Goal: Task Accomplishment & Management: Manage account settings

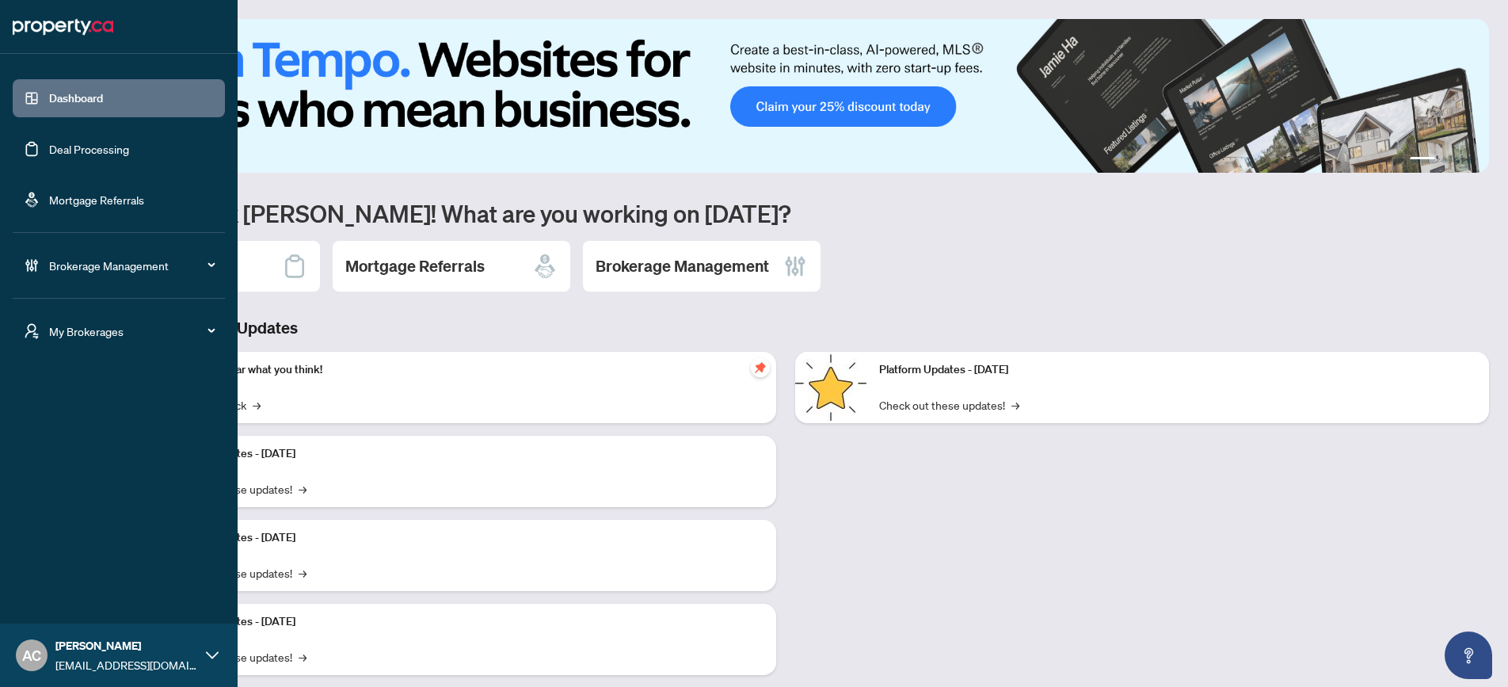
click at [91, 272] on span "Brokerage Management" at bounding box center [131, 265] width 165 height 17
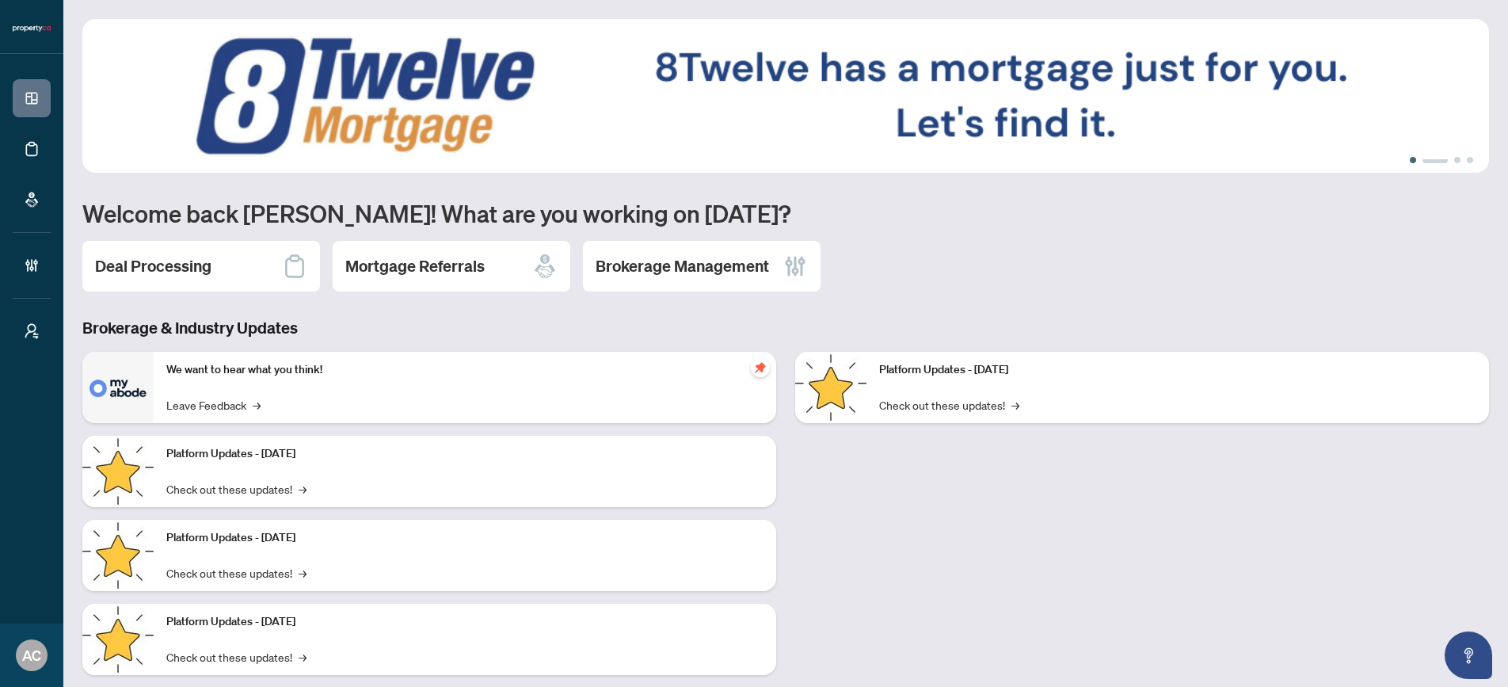
click at [1411, 159] on button "1" at bounding box center [1413, 160] width 6 height 6
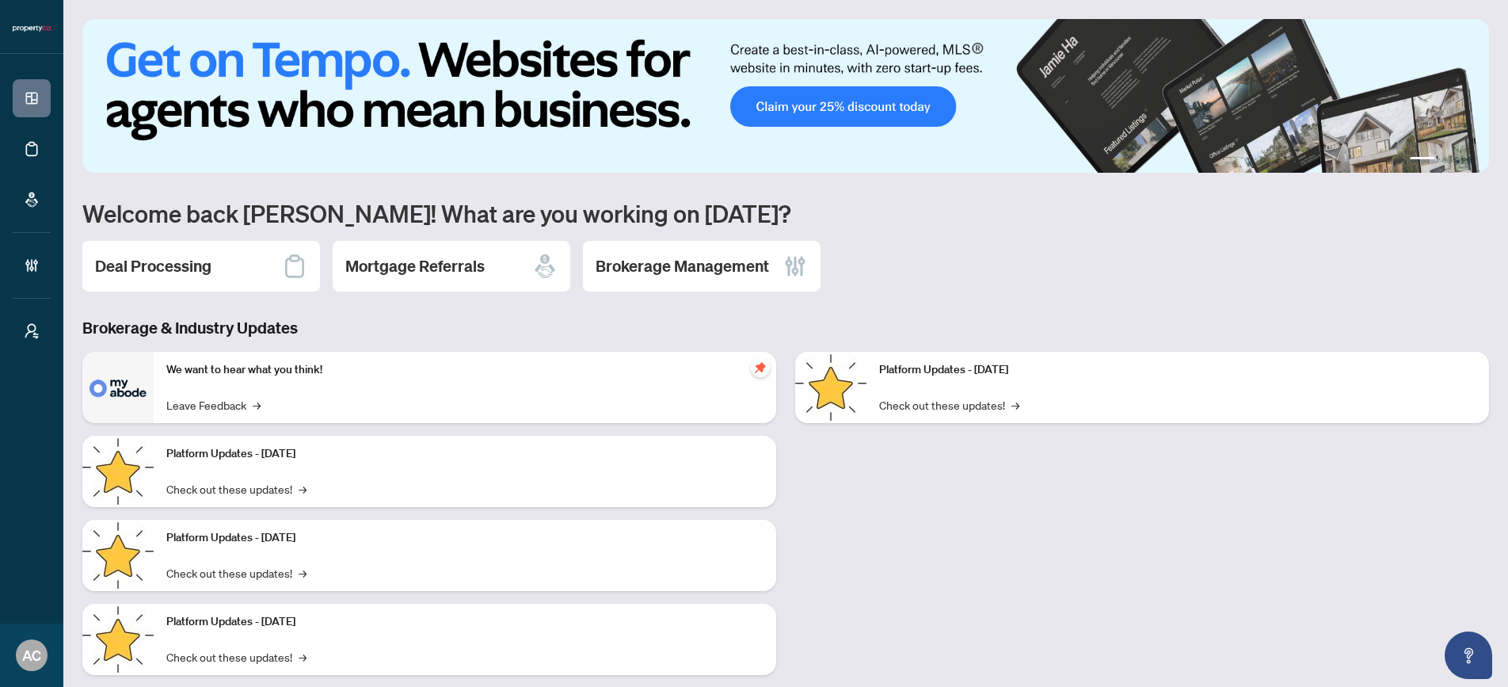
click at [881, 101] on img at bounding box center [785, 96] width 1407 height 154
click at [1428, 157] on li "1" at bounding box center [1422, 160] width 25 height 6
click at [1448, 159] on ul "1 2 3 4" at bounding box center [785, 160] width 1407 height 6
click at [680, 268] on h2 "Brokerage Management" at bounding box center [682, 266] width 173 height 22
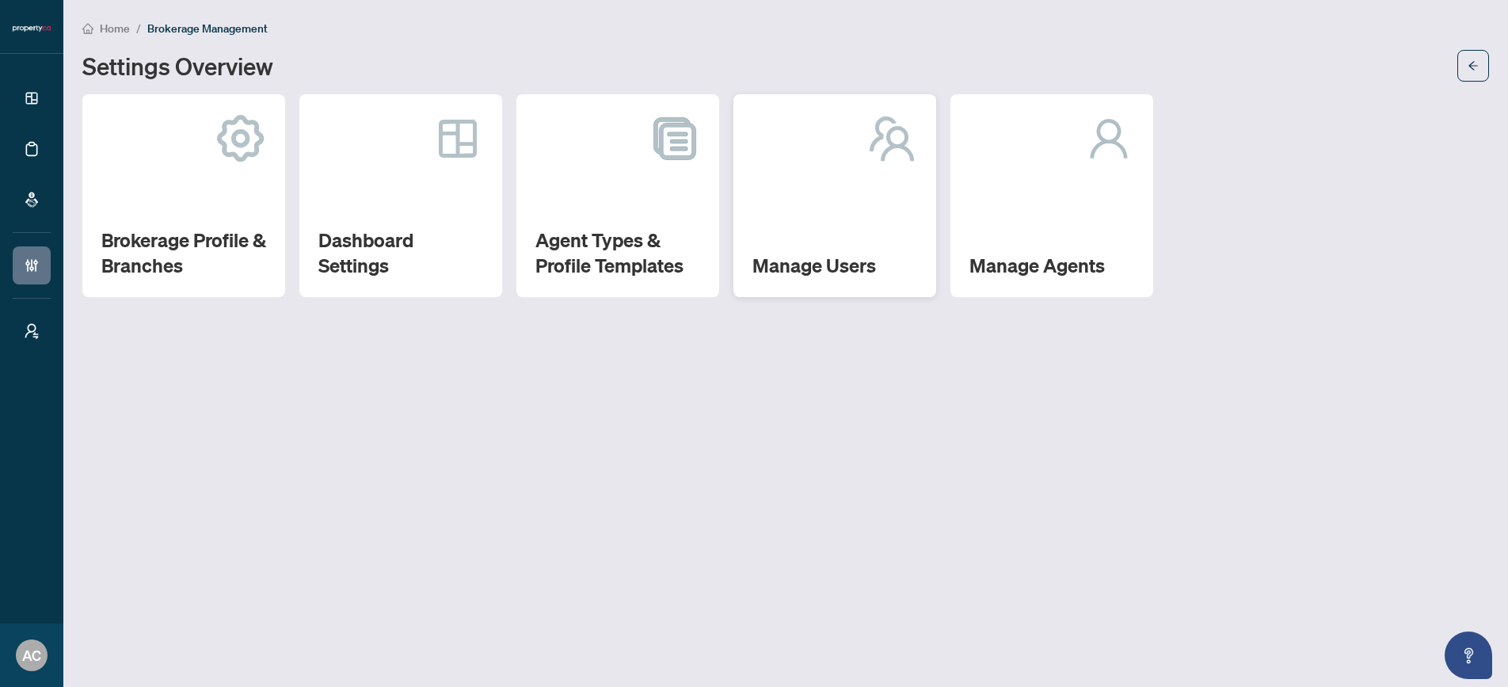
click at [798, 243] on div "Manage Users" at bounding box center [834, 195] width 203 height 203
click at [1044, 227] on div "Manage Agents" at bounding box center [1051, 195] width 203 height 203
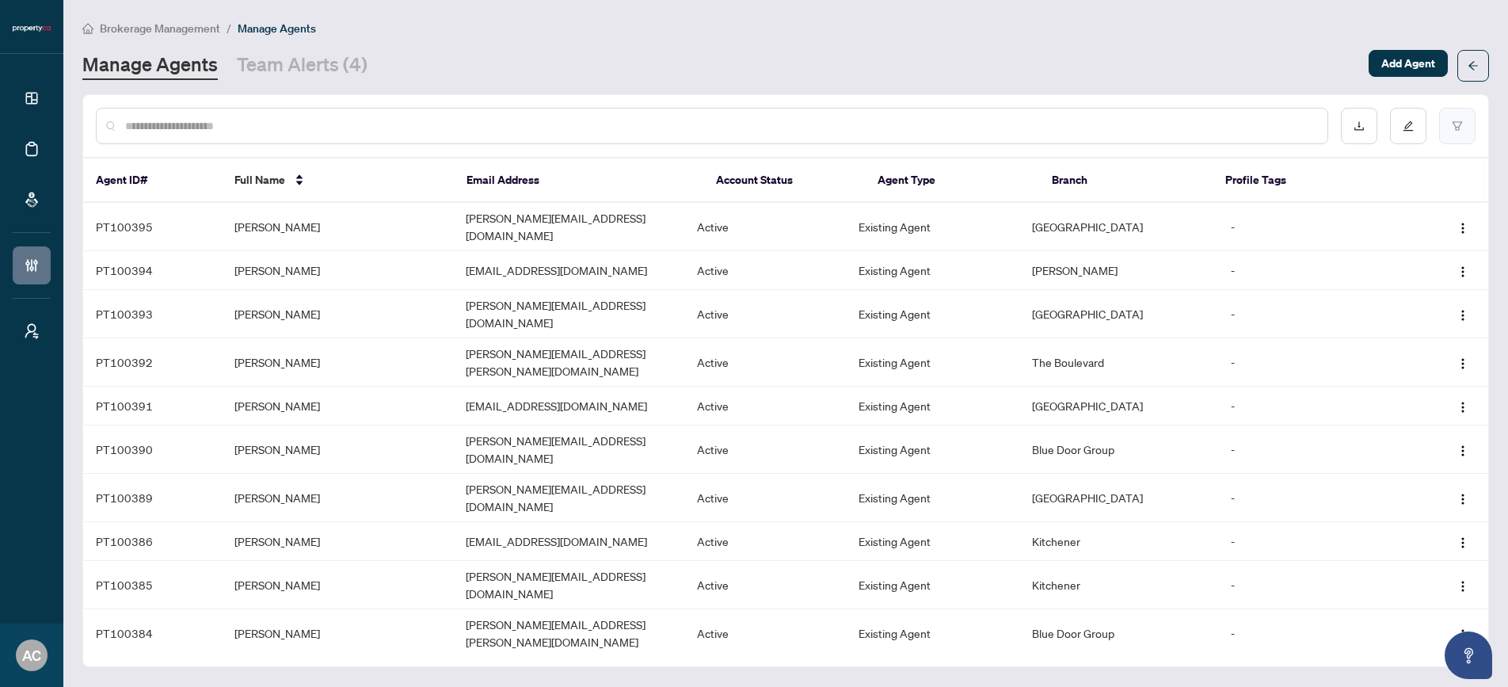
click at [1451, 131] on button "button" at bounding box center [1457, 126] width 36 height 36
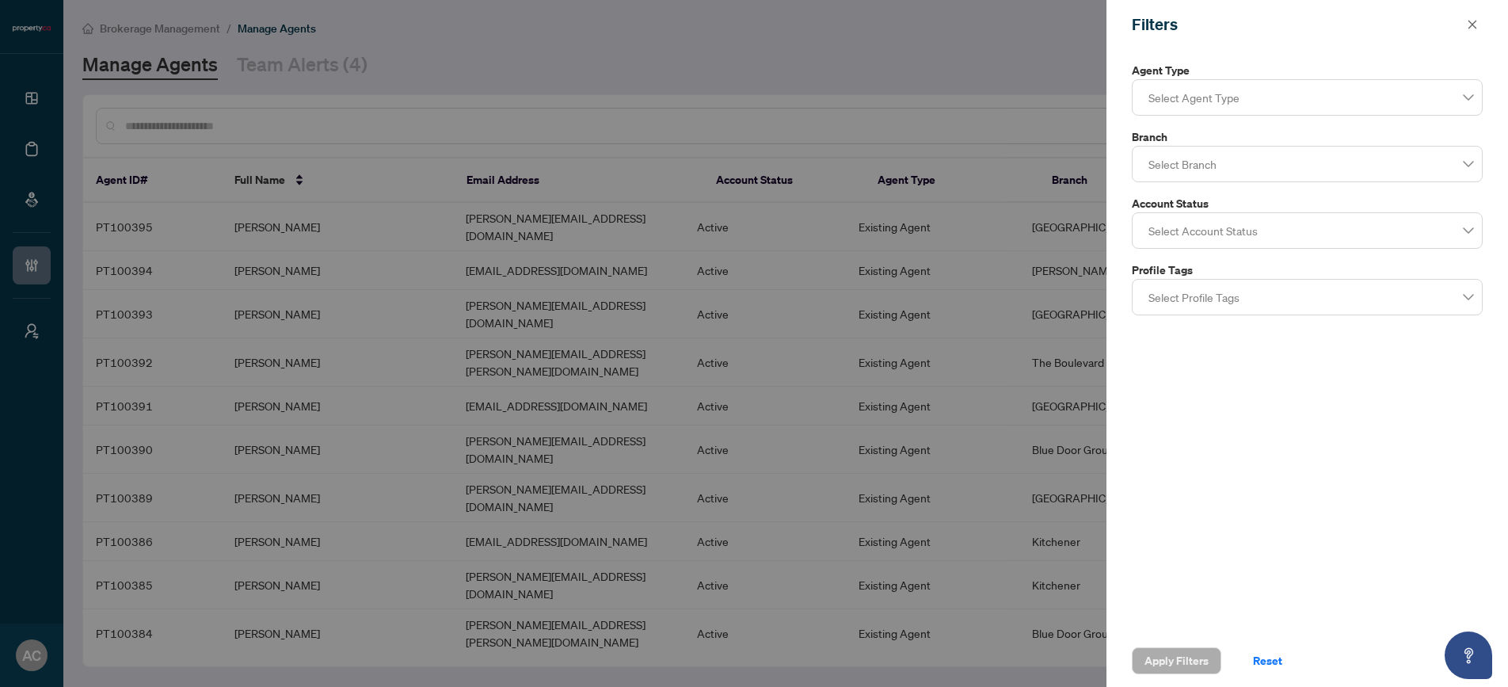
click at [1007, 74] on div at bounding box center [754, 343] width 1508 height 687
